Goal: Information Seeking & Learning: Check status

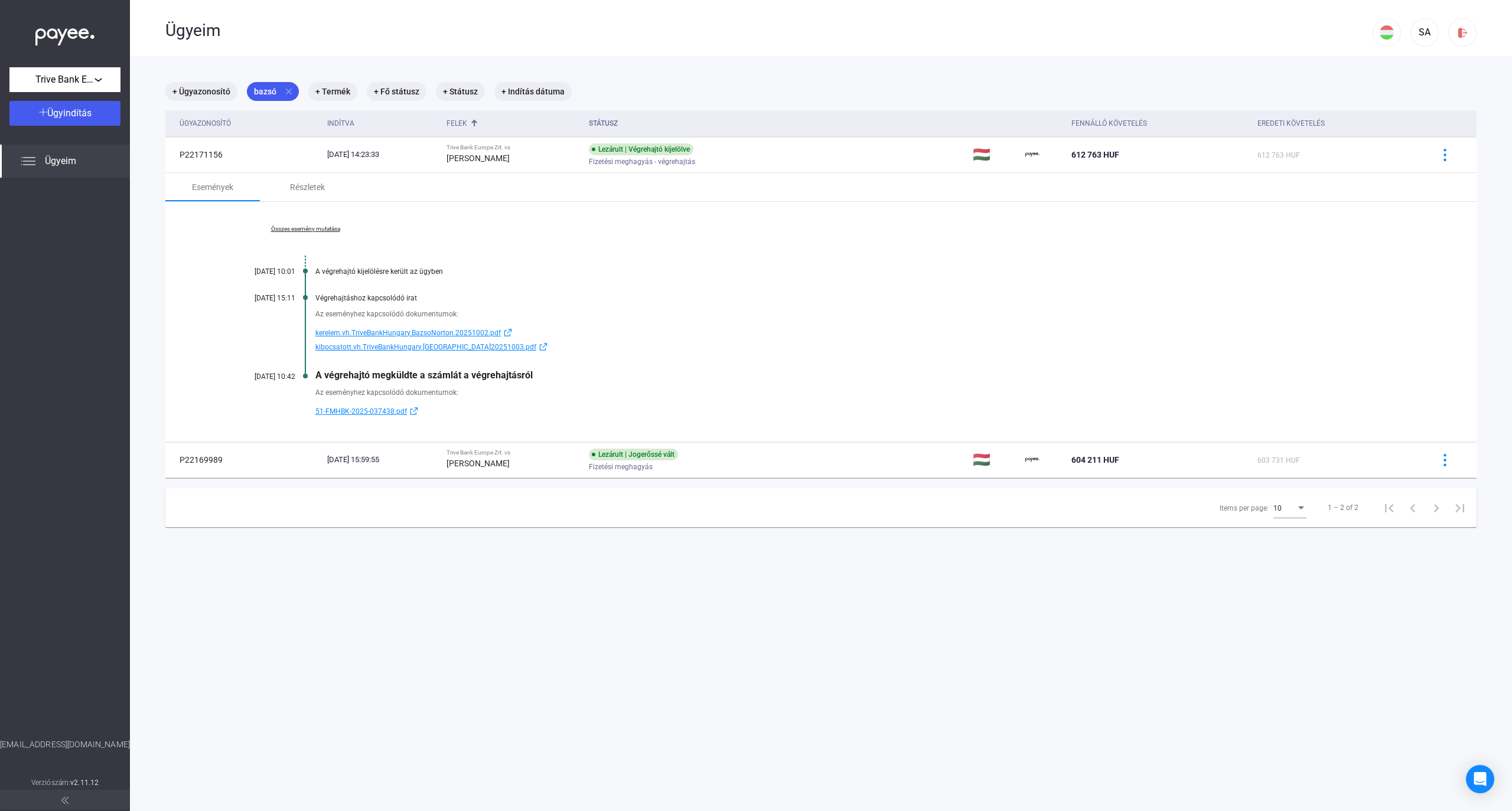
scroll to position [56, 0]
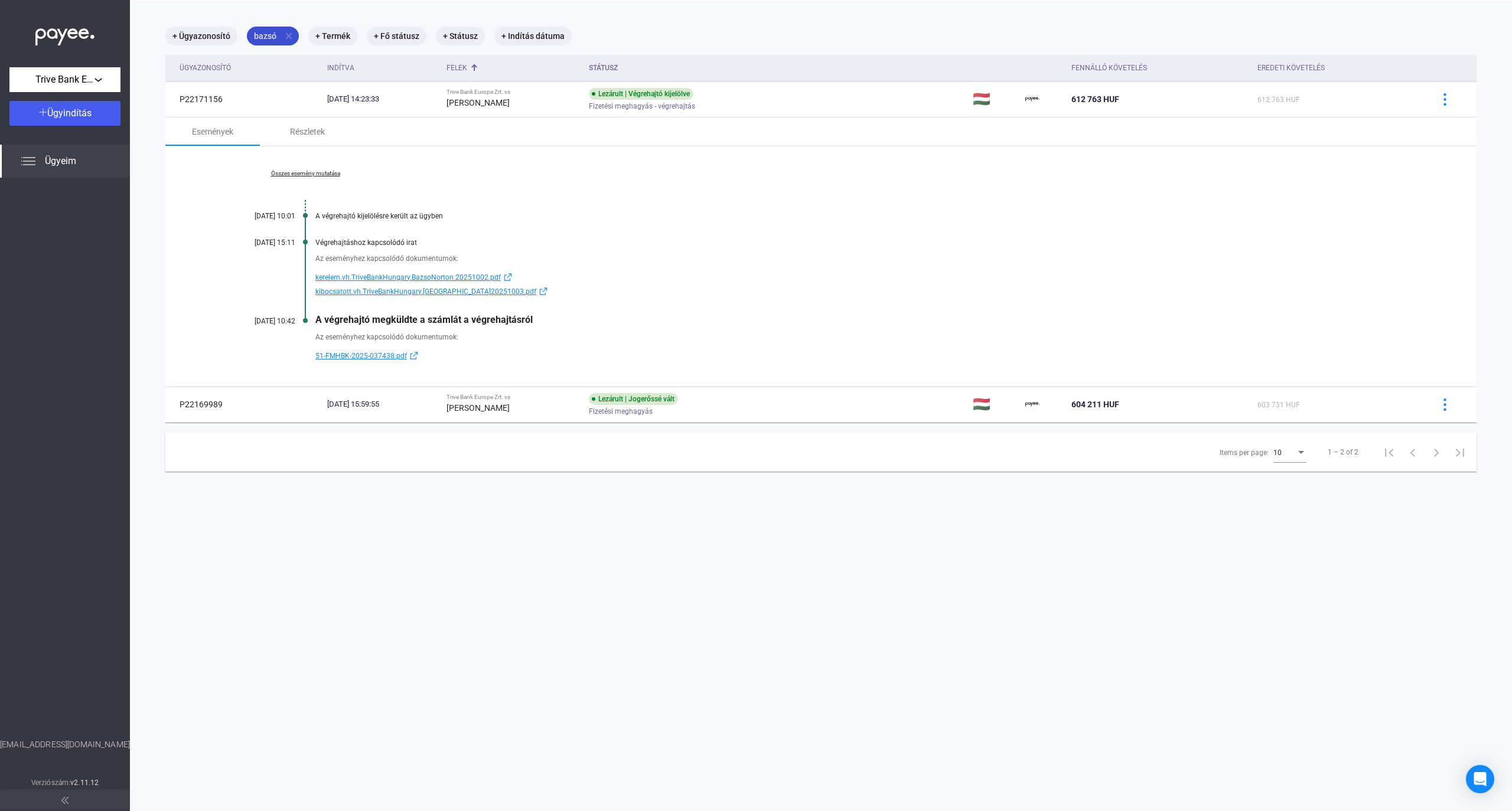
click at [289, 35] on mat-icon "close" at bounding box center [288, 36] width 10 height 10
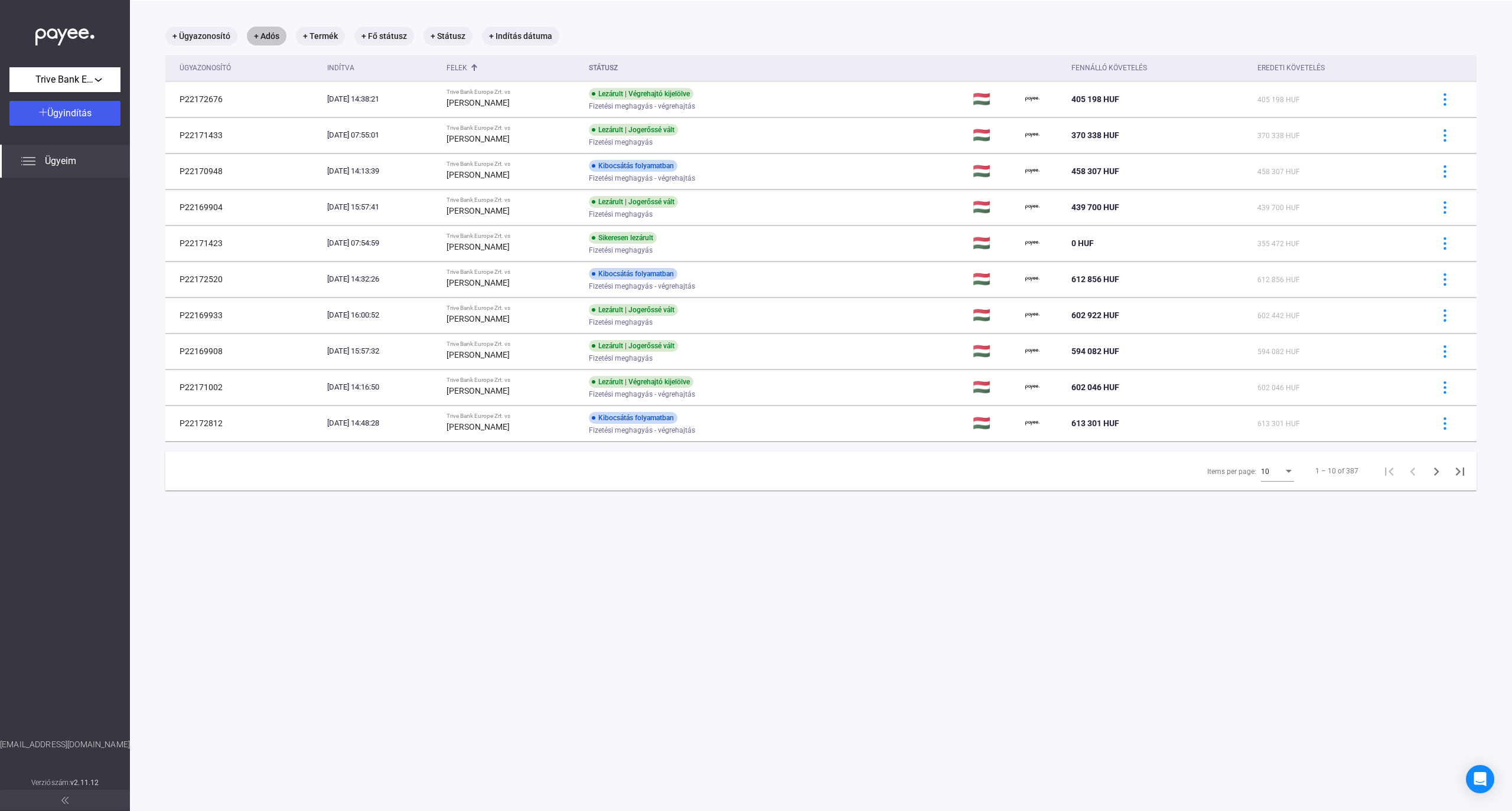
click at [269, 35] on mat-chip "+ Adós" at bounding box center [267, 36] width 40 height 19
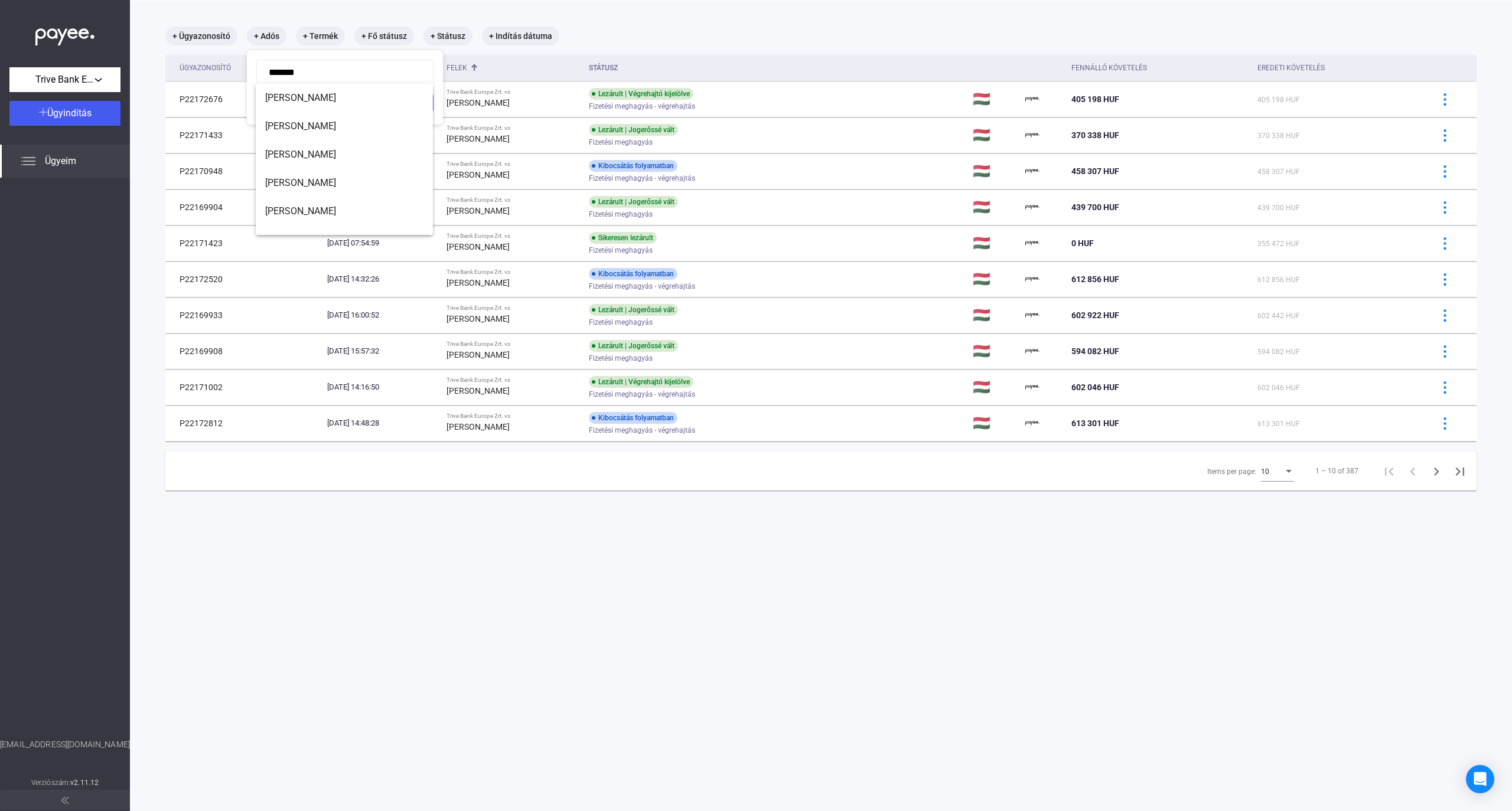
click at [353, 64] on input "*******" at bounding box center [345, 72] width 177 height 25
click at [336, 180] on span "[PERSON_NAME]" at bounding box center [344, 183] width 158 height 14
type input "**********"
click at [359, 99] on div "Szűrés" at bounding box center [345, 102] width 170 height 14
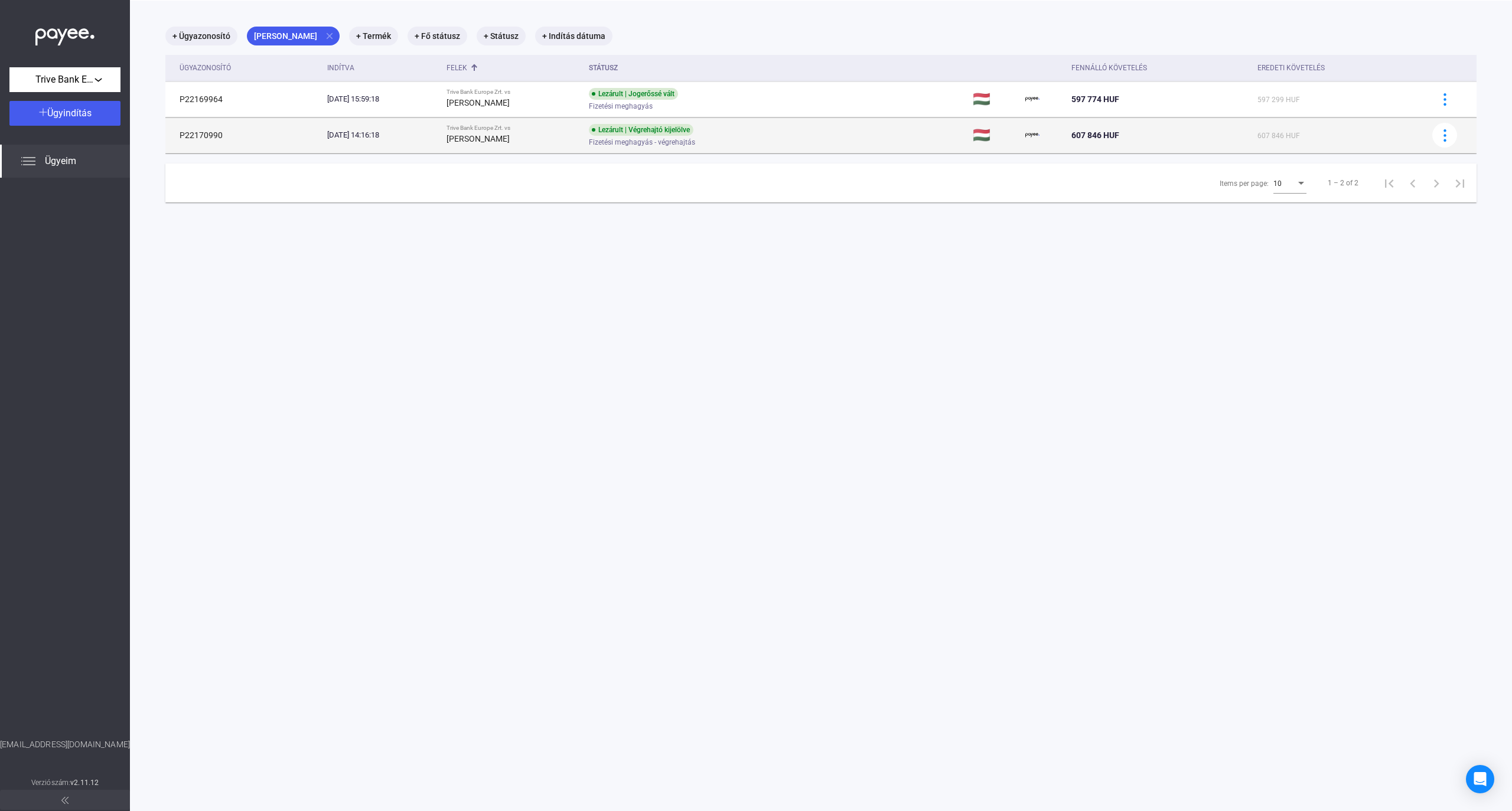
click at [496, 138] on strong "[PERSON_NAME]" at bounding box center [478, 138] width 63 height 9
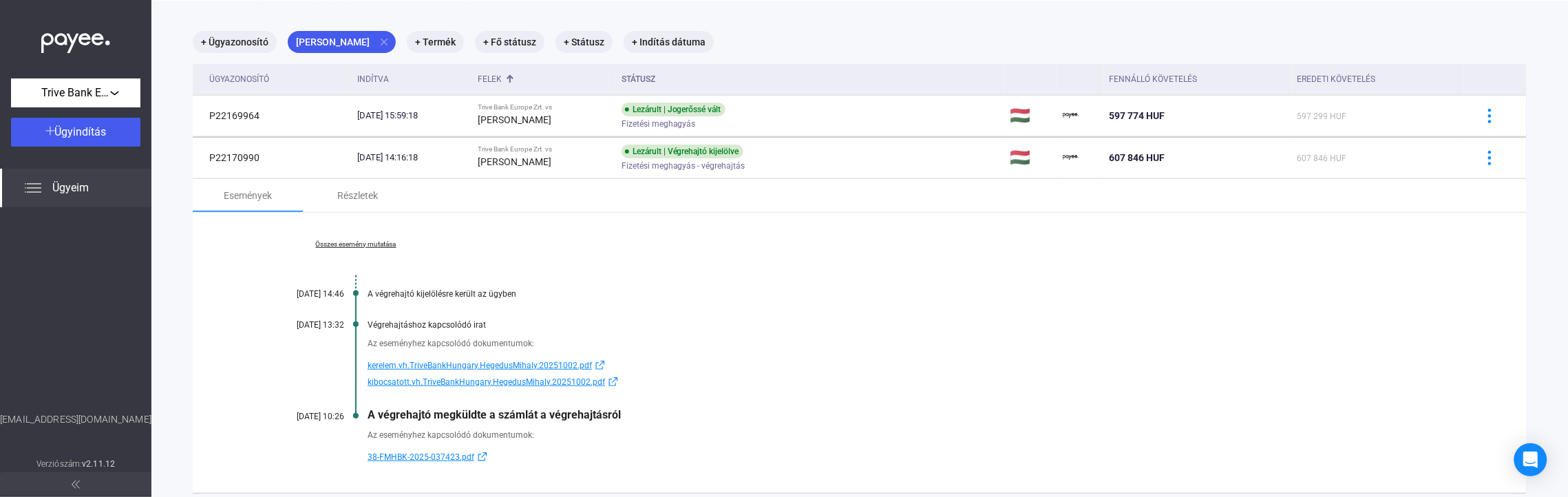
scroll to position [65, 0]
click at [1182, 296] on div "A végrehajtó kijelölésre került az ügyben" at bounding box center [912, 293] width 1090 height 9
click at [378, 41] on mat-icon "close" at bounding box center [384, 41] width 12 height 12
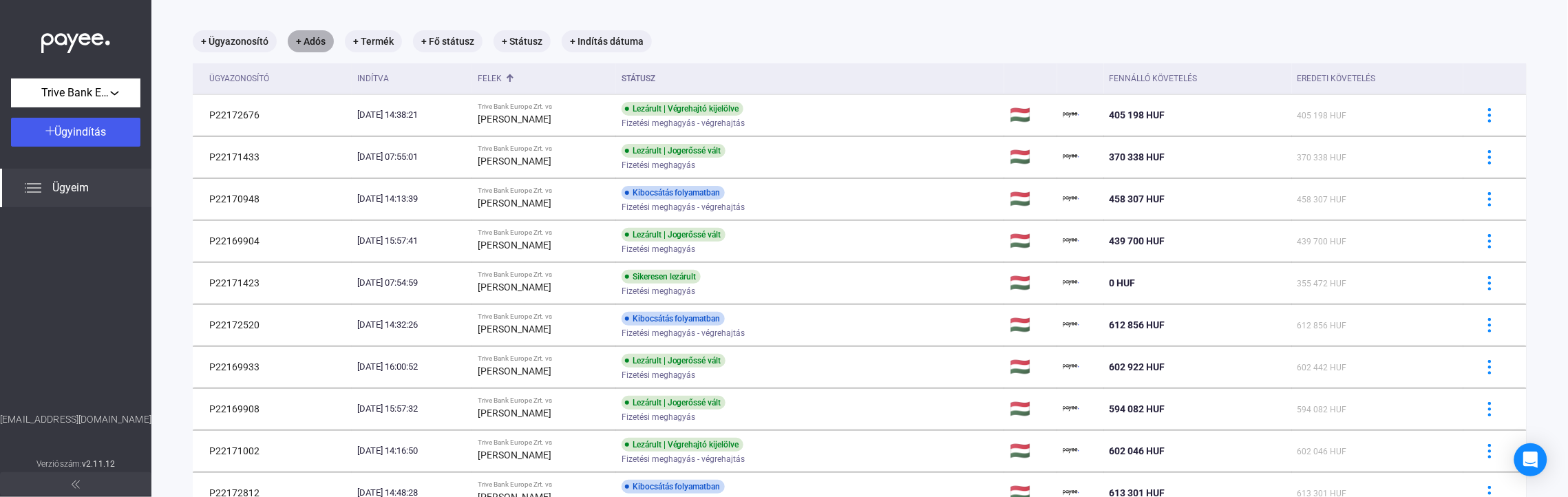
click at [299, 42] on mat-chip "+ Adós" at bounding box center [311, 41] width 46 height 22
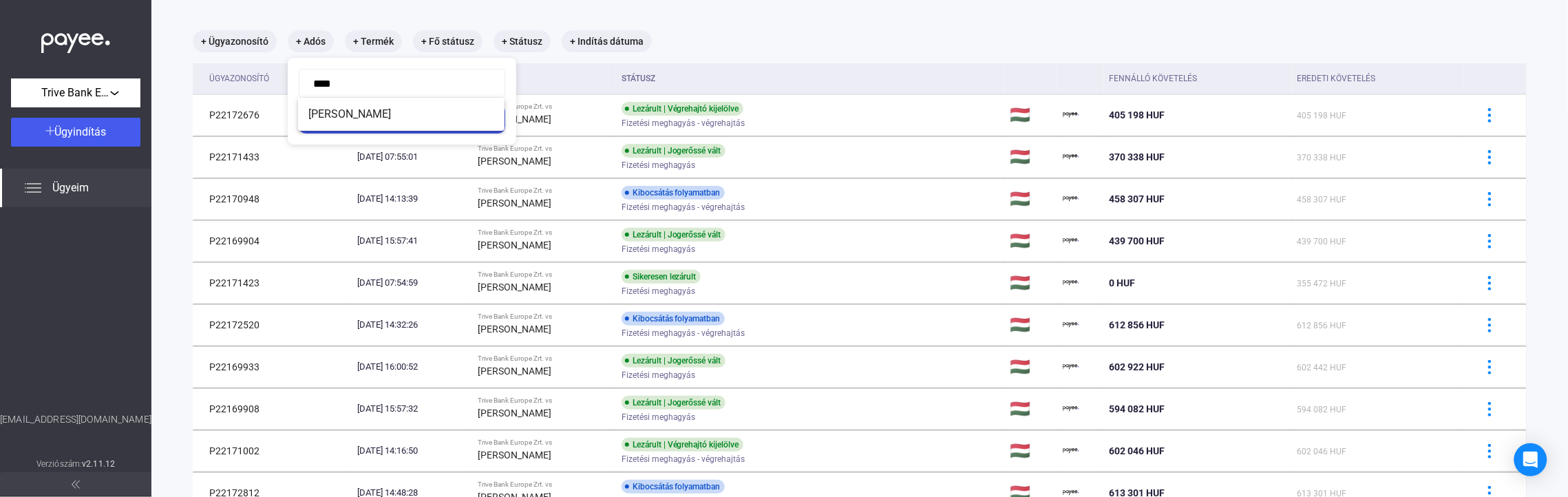
type input "*****"
click button "Szűrés" at bounding box center [402, 119] width 207 height 29
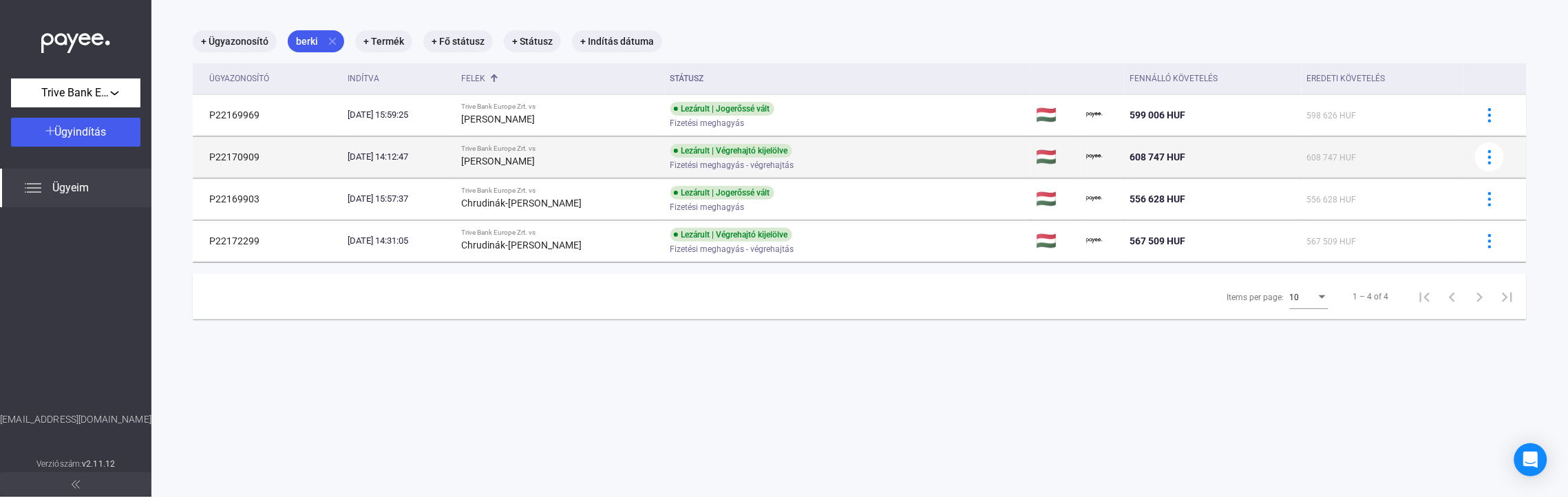
click at [555, 142] on td "Trive Bank Europe Zrt. vs [PERSON_NAME]" at bounding box center [561, 156] width 209 height 41
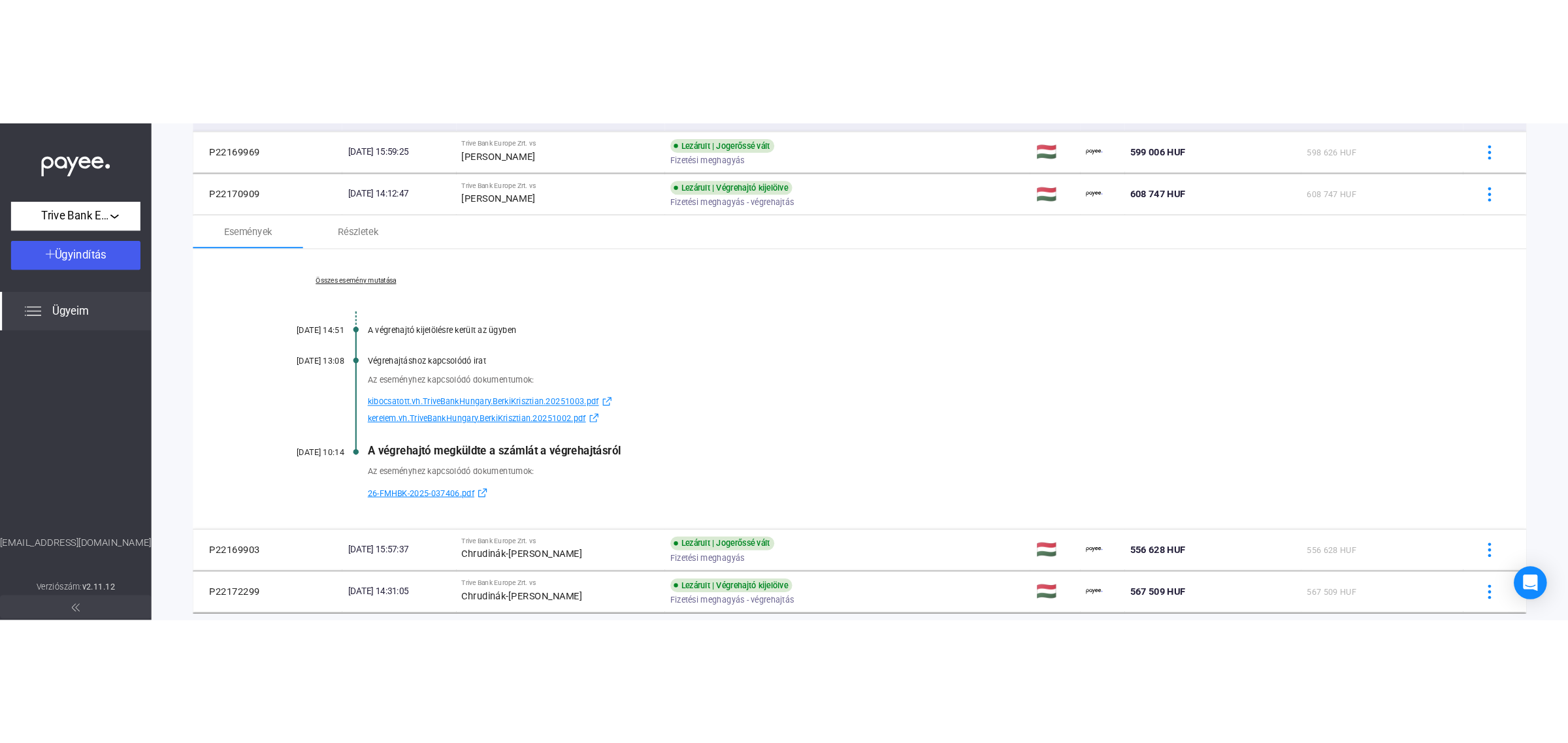
scroll to position [62, 0]
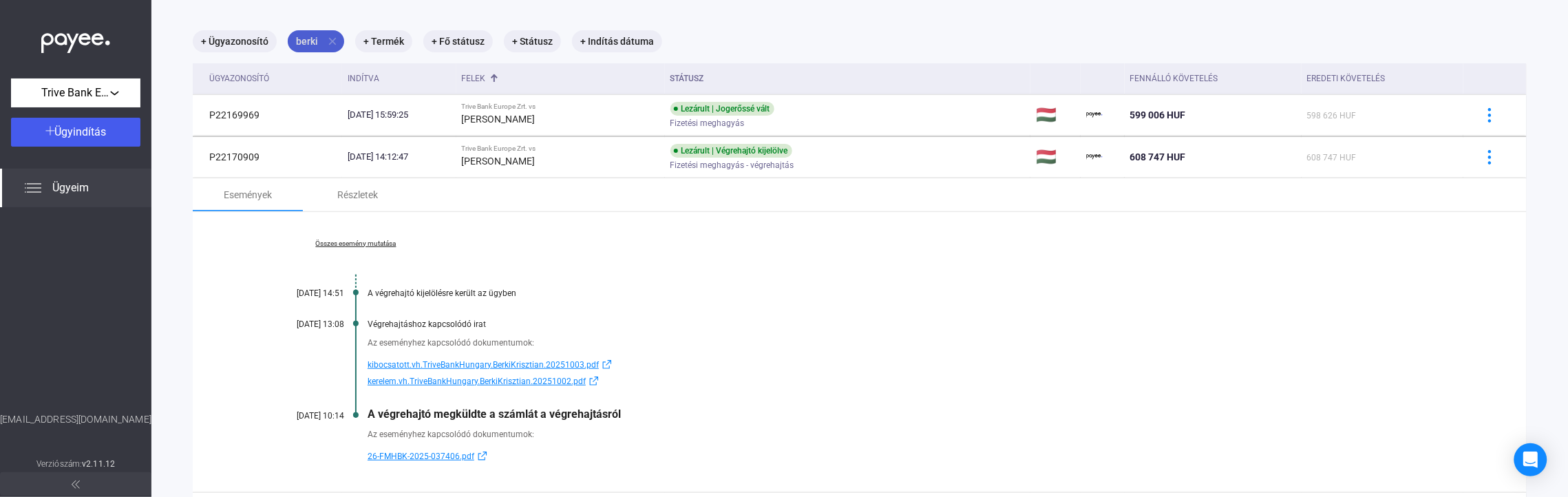
click at [332, 40] on mat-icon "close" at bounding box center [332, 41] width 12 height 12
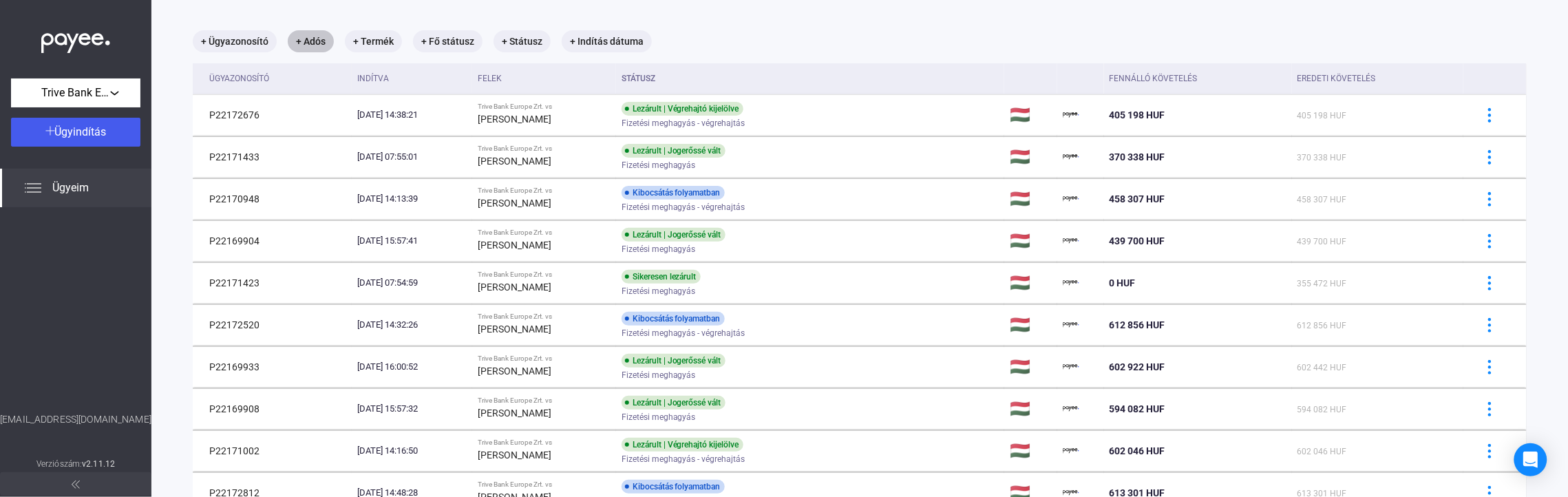
click at [298, 40] on mat-chip "+ Adós" at bounding box center [311, 41] width 46 height 22
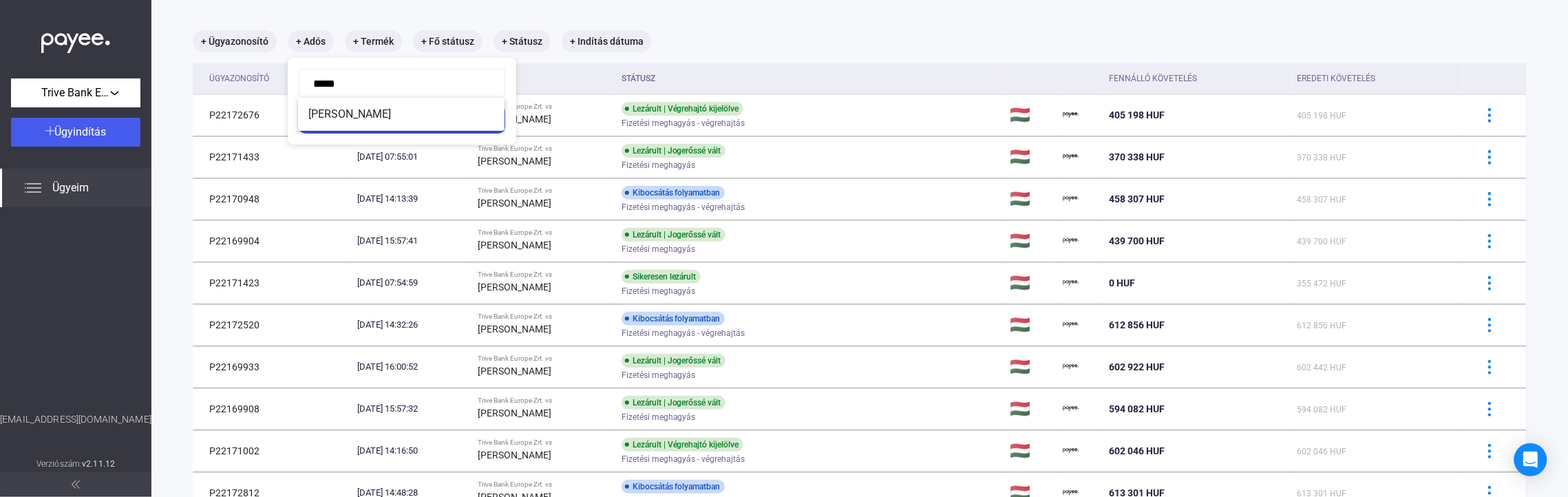
type input "******"
click button "Szűrés" at bounding box center [402, 119] width 207 height 29
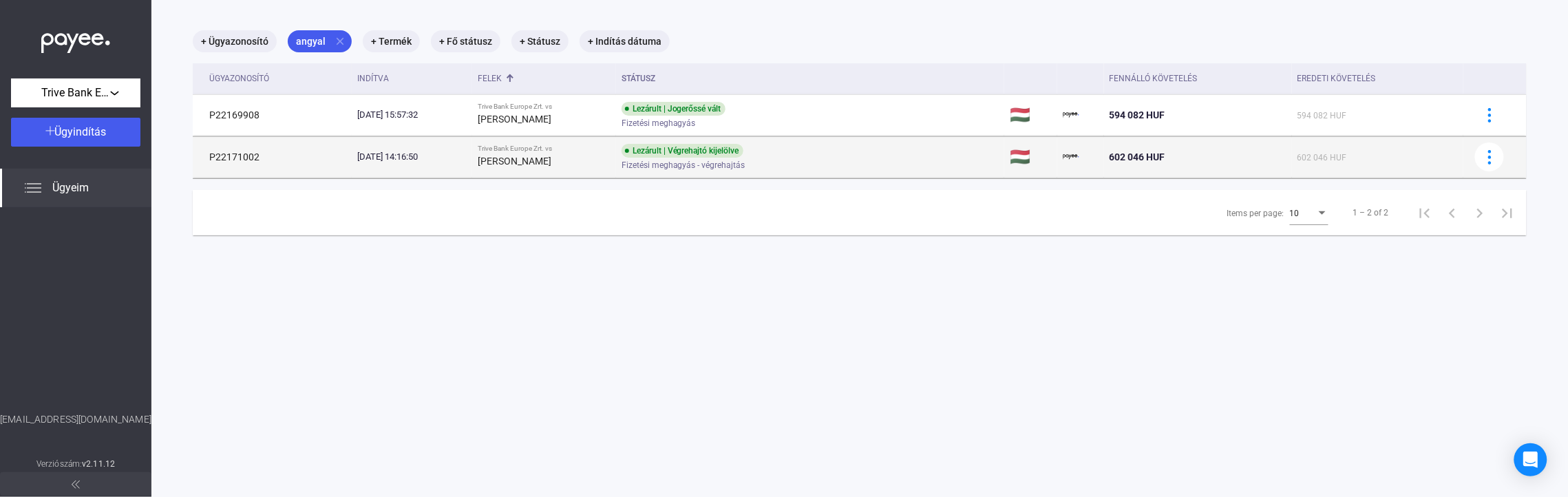
click at [517, 168] on div "[PERSON_NAME]" at bounding box center [544, 160] width 133 height 17
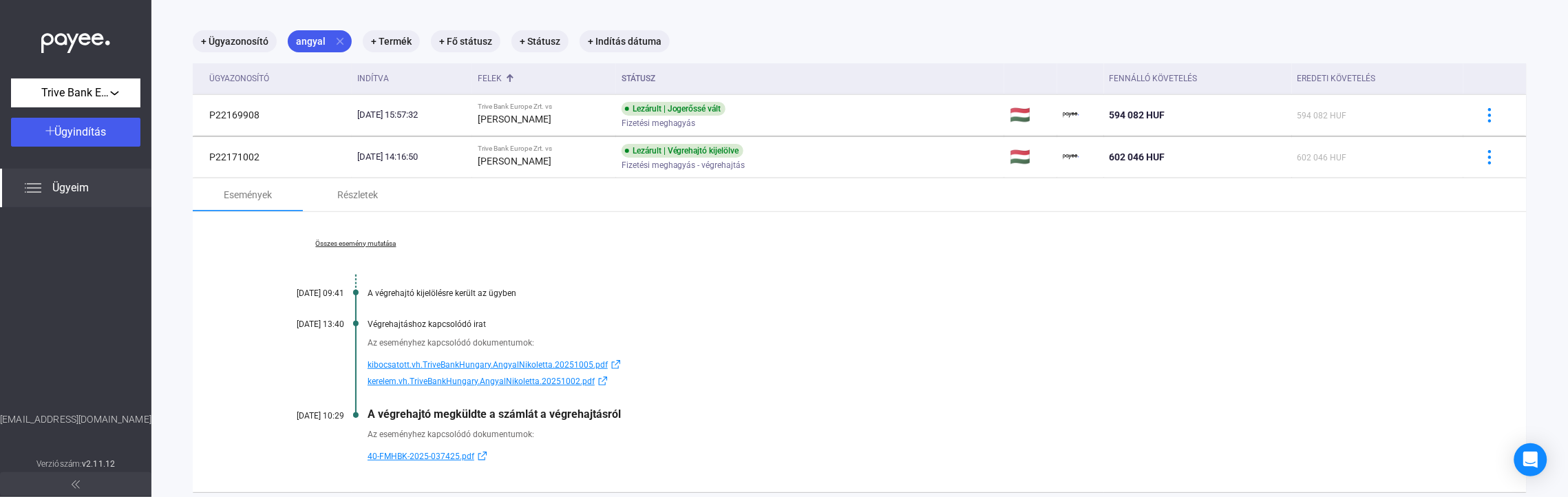
click at [748, 348] on div "Az eseményhez kapcsolódó dokumentumok:" at bounding box center [912, 342] width 1090 height 14
click at [334, 43] on mat-icon "close" at bounding box center [340, 41] width 12 height 12
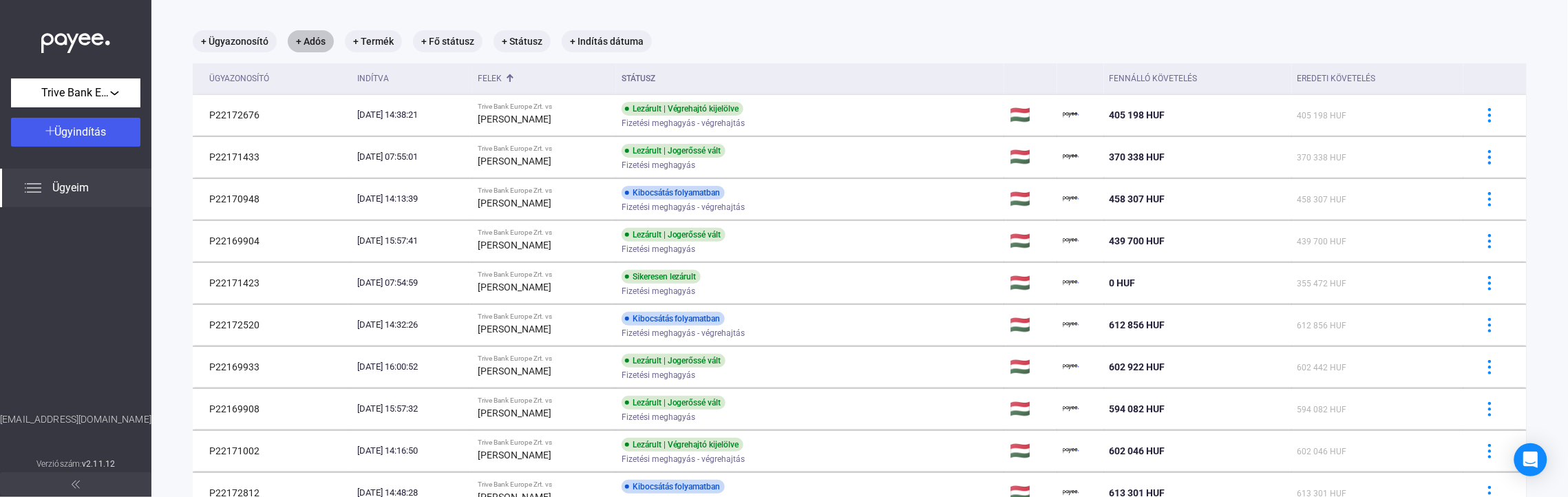
click at [312, 40] on mat-chip "+ Adós" at bounding box center [311, 41] width 46 height 22
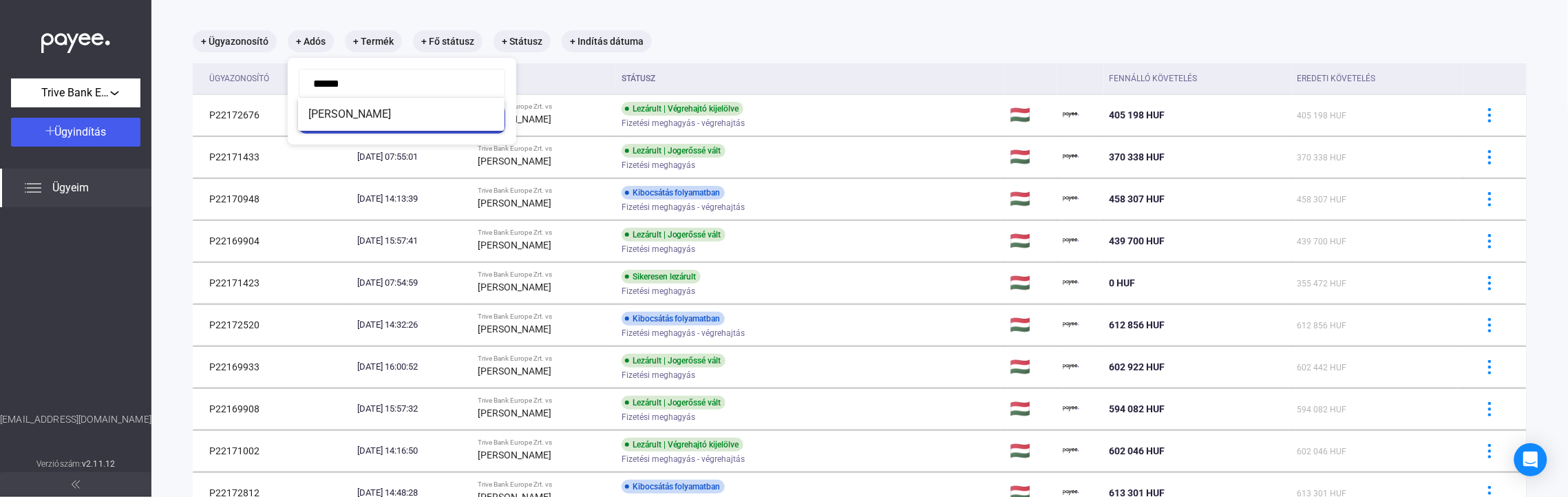
type input "*******"
click button "Szűrés" at bounding box center [402, 119] width 207 height 29
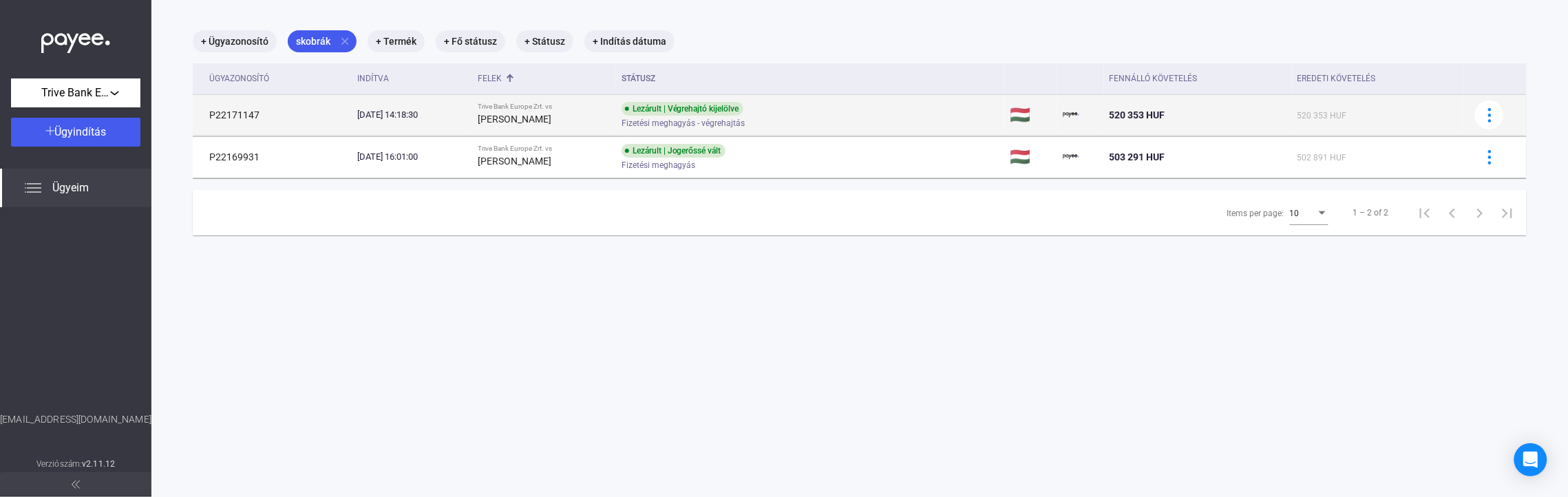
click at [448, 125] on td "[DATE] 14:18:30" at bounding box center [412, 114] width 120 height 41
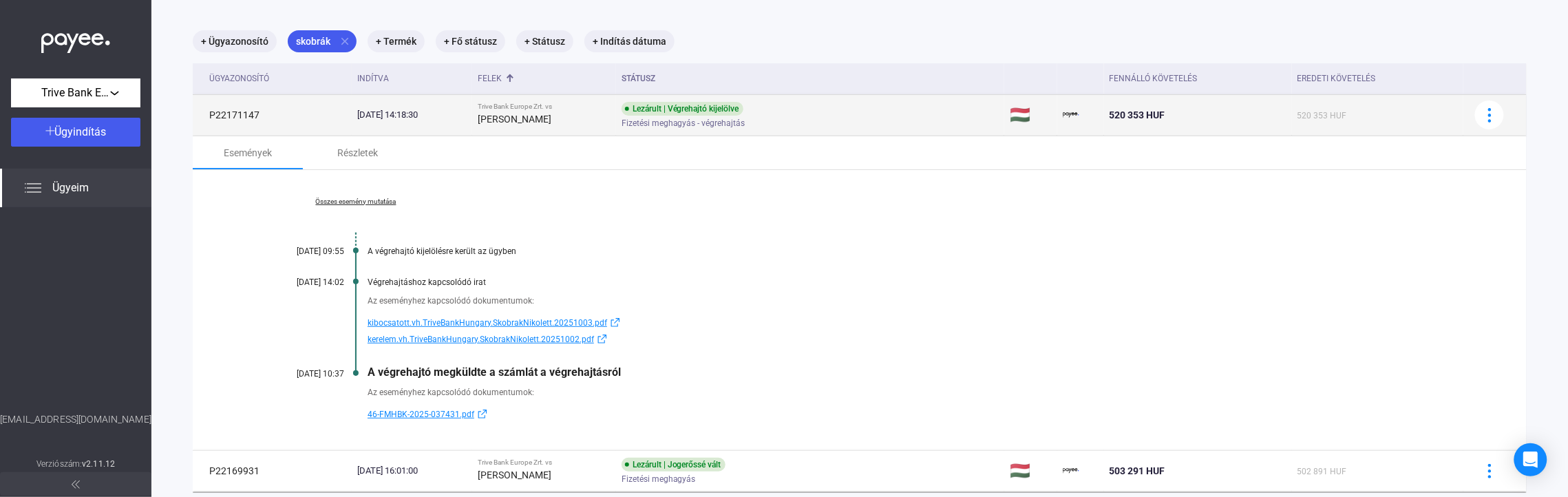
drag, startPoint x: 266, startPoint y: 115, endPoint x: 200, endPoint y: 114, distance: 66.0
click at [200, 114] on td "P22171147" at bounding box center [272, 114] width 159 height 41
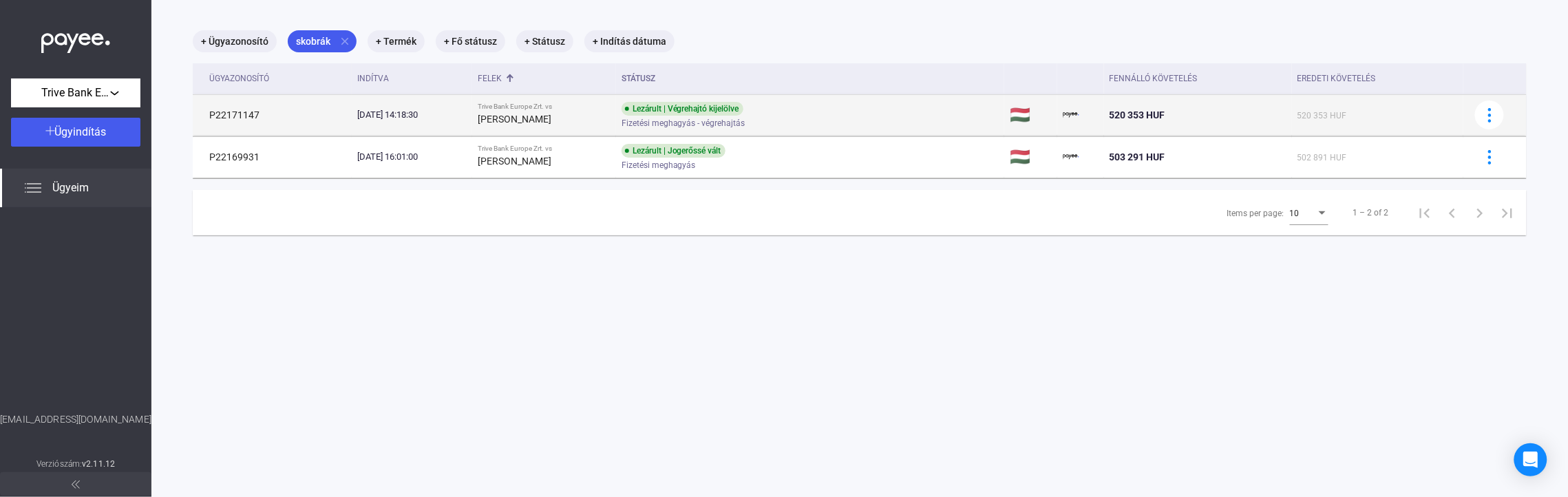
copy td "P22171147"
click at [512, 114] on strong "[PERSON_NAME]" at bounding box center [515, 119] width 73 height 11
